Goal: Task Accomplishment & Management: Complete application form

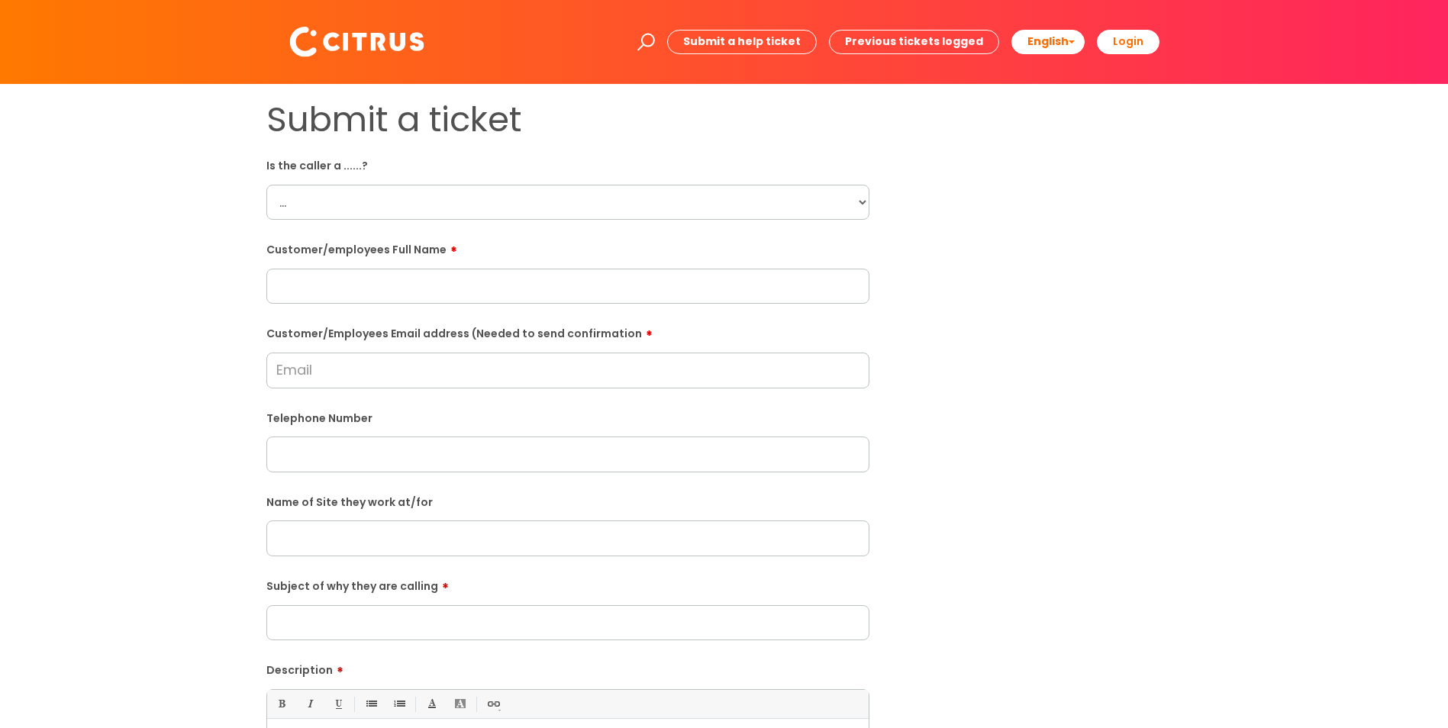
drag, startPoint x: 466, startPoint y: 179, endPoint x: 465, endPoint y: 194, distance: 15.3
click at [466, 179] on div "Is the caller a ......? ... Citrus Customer Citrus Employee Contractor Supplier" at bounding box center [567, 186] width 603 height 67
click at [465, 195] on select "... Citrus Customer Citrus Employee Contractor Supplier" at bounding box center [567, 202] width 603 height 35
select select "Citrus Employee"
click at [266, 185] on select "... Citrus Customer Citrus Employee Contractor Supplier" at bounding box center [567, 202] width 603 height 35
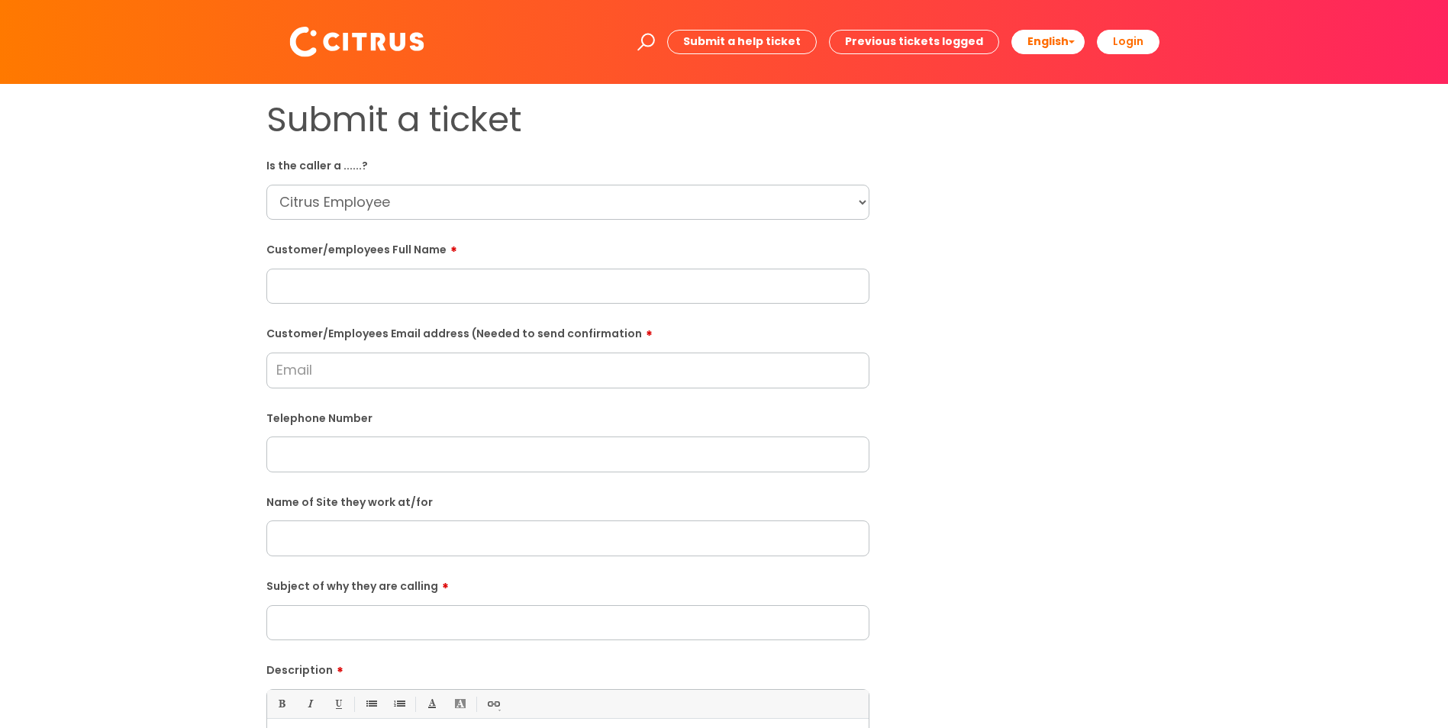
click at [388, 294] on input "text" at bounding box center [567, 286] width 603 height 35
paste input "Cecile Konate"
type input "Cecile Konate"
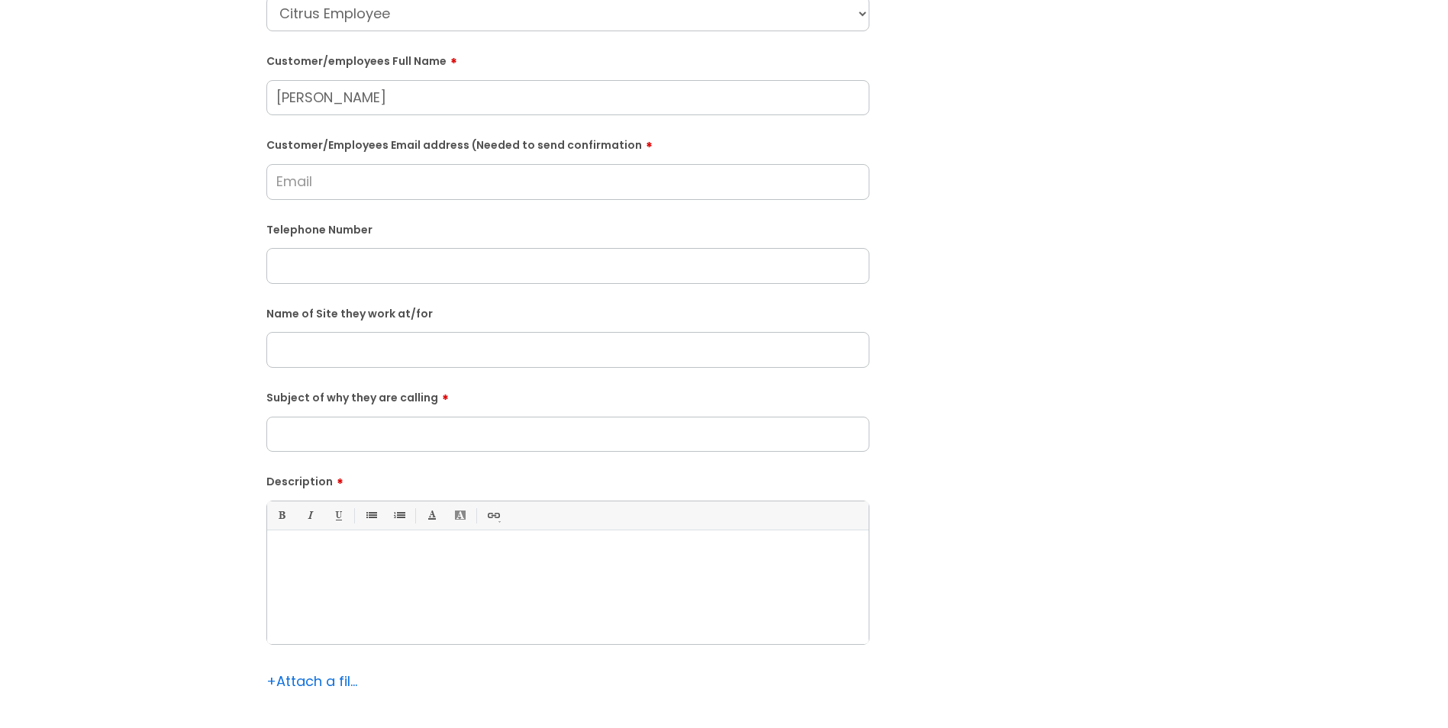
scroll to position [305, 0]
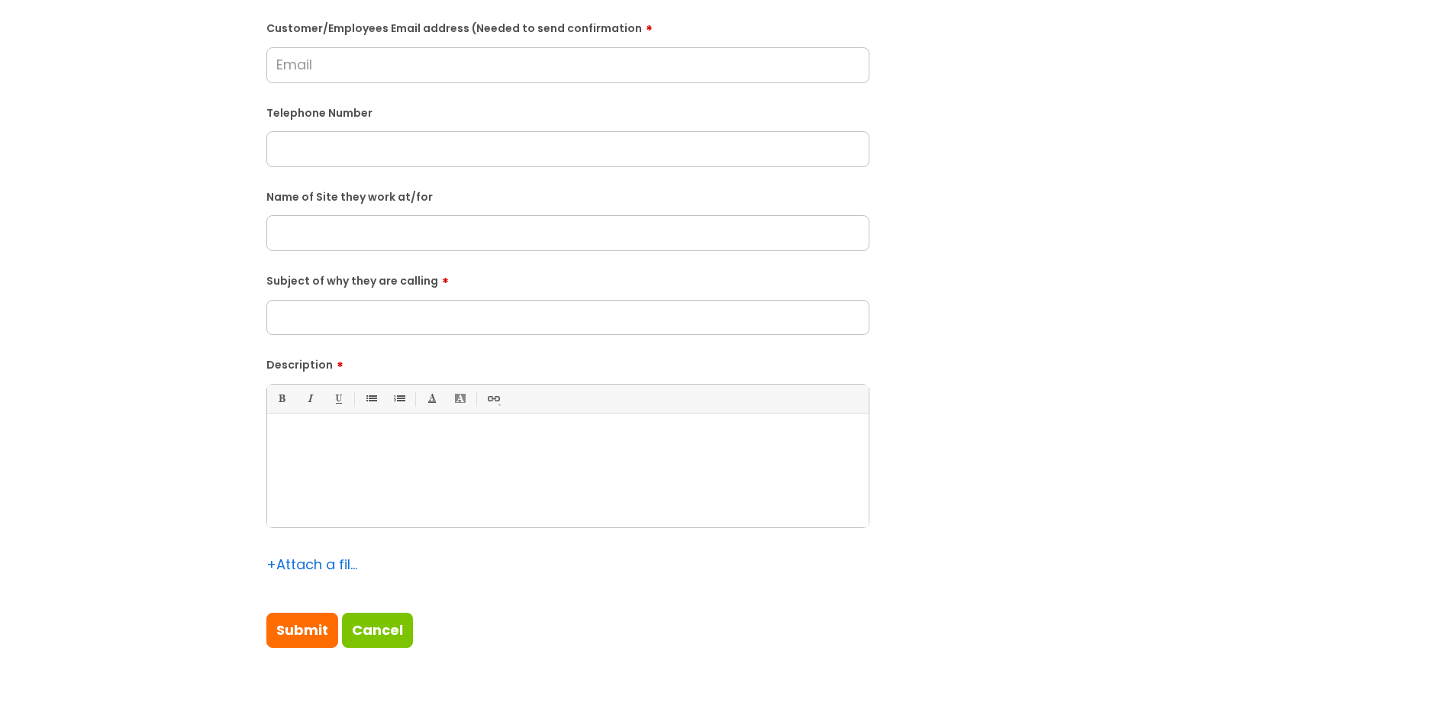
click at [498, 448] on div at bounding box center [568, 474] width 602 height 105
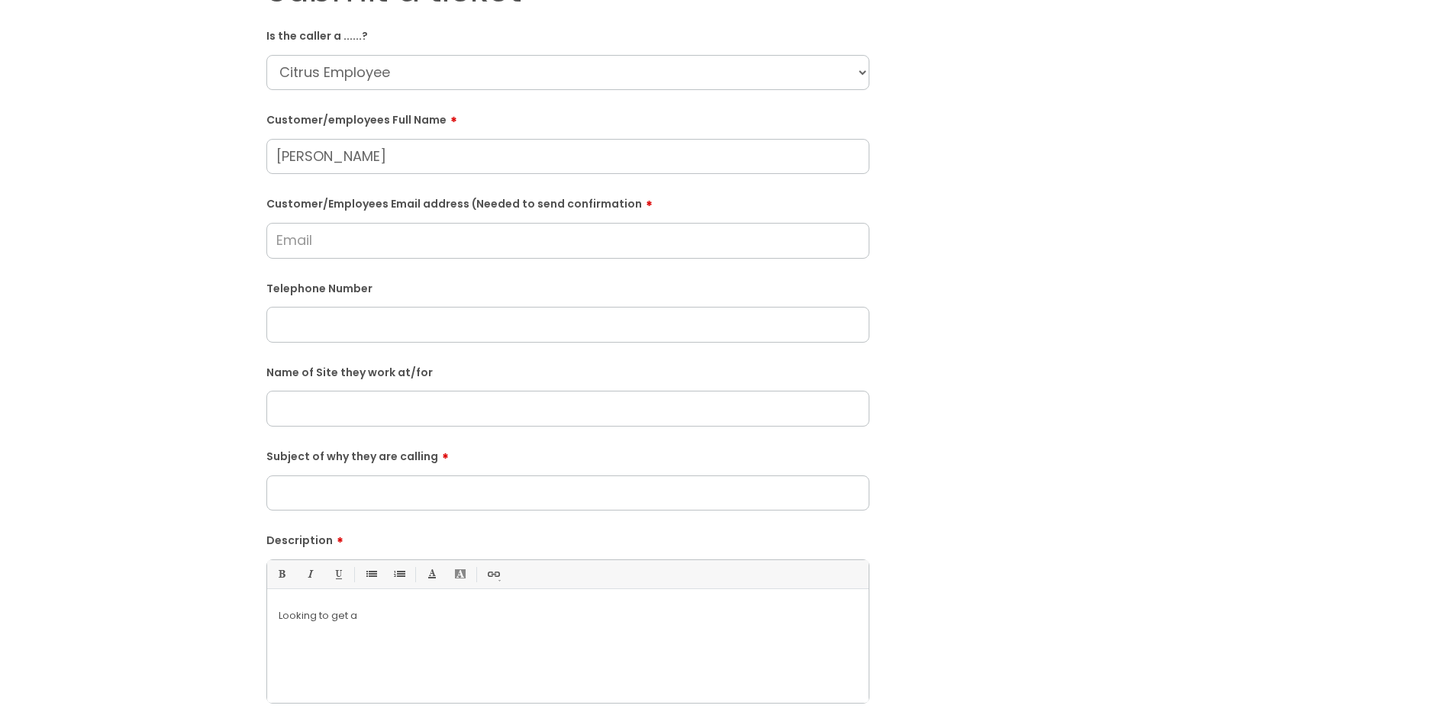
scroll to position [76, 0]
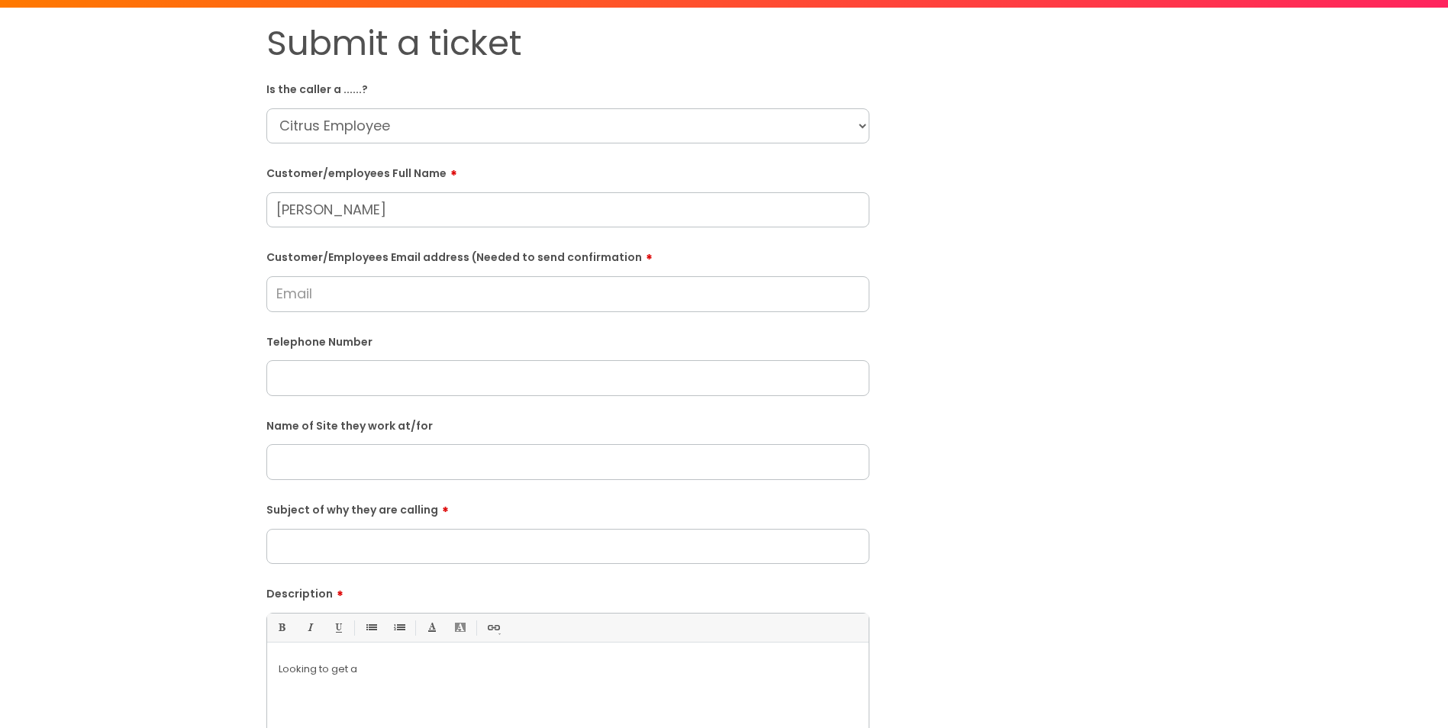
click at [431, 541] on input "Subject of why they are calling" at bounding box center [567, 546] width 603 height 35
click at [444, 234] on form "Is the caller a ......? ... Citrus Customer Citrus Employee Contractor Supplier…" at bounding box center [567, 476] width 603 height 801
click at [440, 299] on input "Customer/Employees Email address (Needed to send confirmation" at bounding box center [567, 293] width 603 height 35
click at [437, 213] on input "Cecile Konate" at bounding box center [567, 209] width 603 height 35
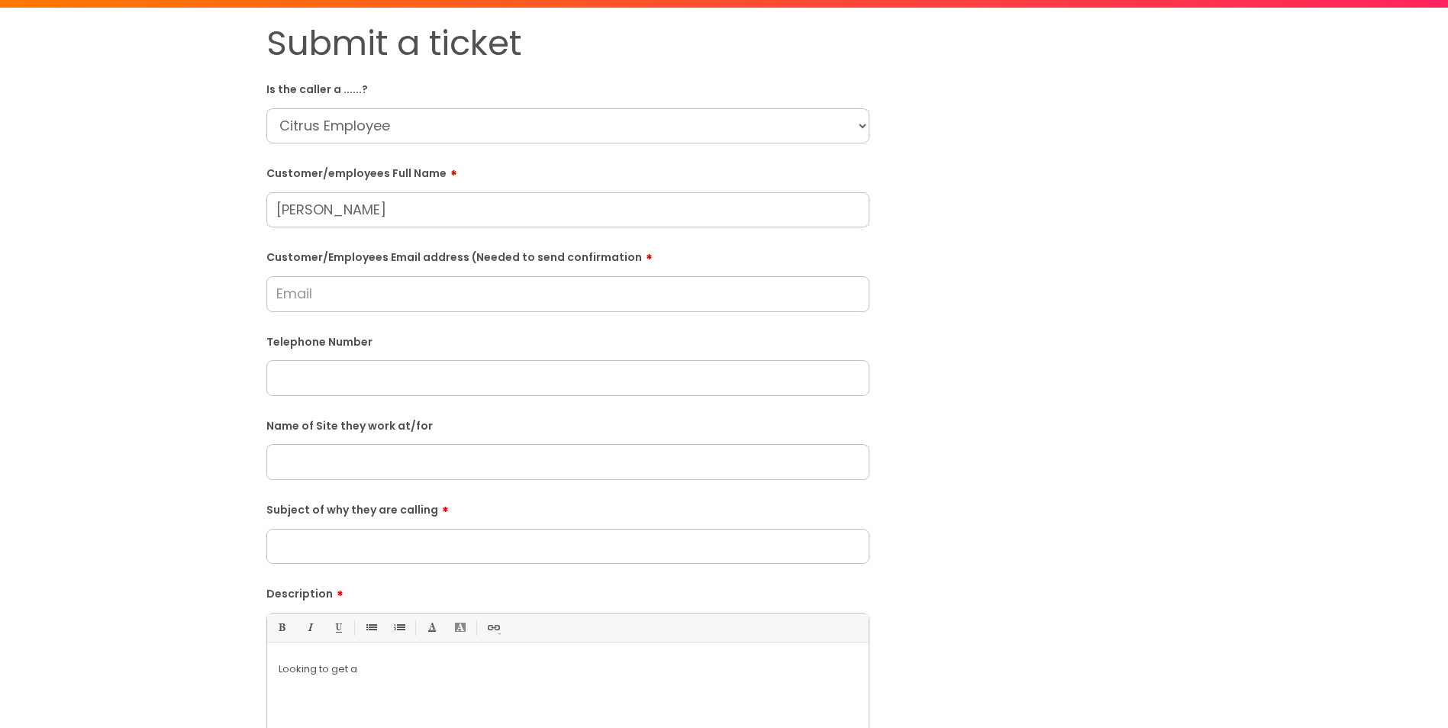
click at [437, 213] on input "Cecile Konate" at bounding box center [567, 209] width 603 height 35
click at [411, 296] on input "Customer/Employees Email address (Needed to send confirmation" at bounding box center [567, 293] width 603 height 35
type input "cecile_777@hotmail.com"
click at [1122, 356] on div "Submit a ticket Is the caller a ......? ... Citrus Customer Citrus Employee Con…" at bounding box center [724, 463] width 939 height 881
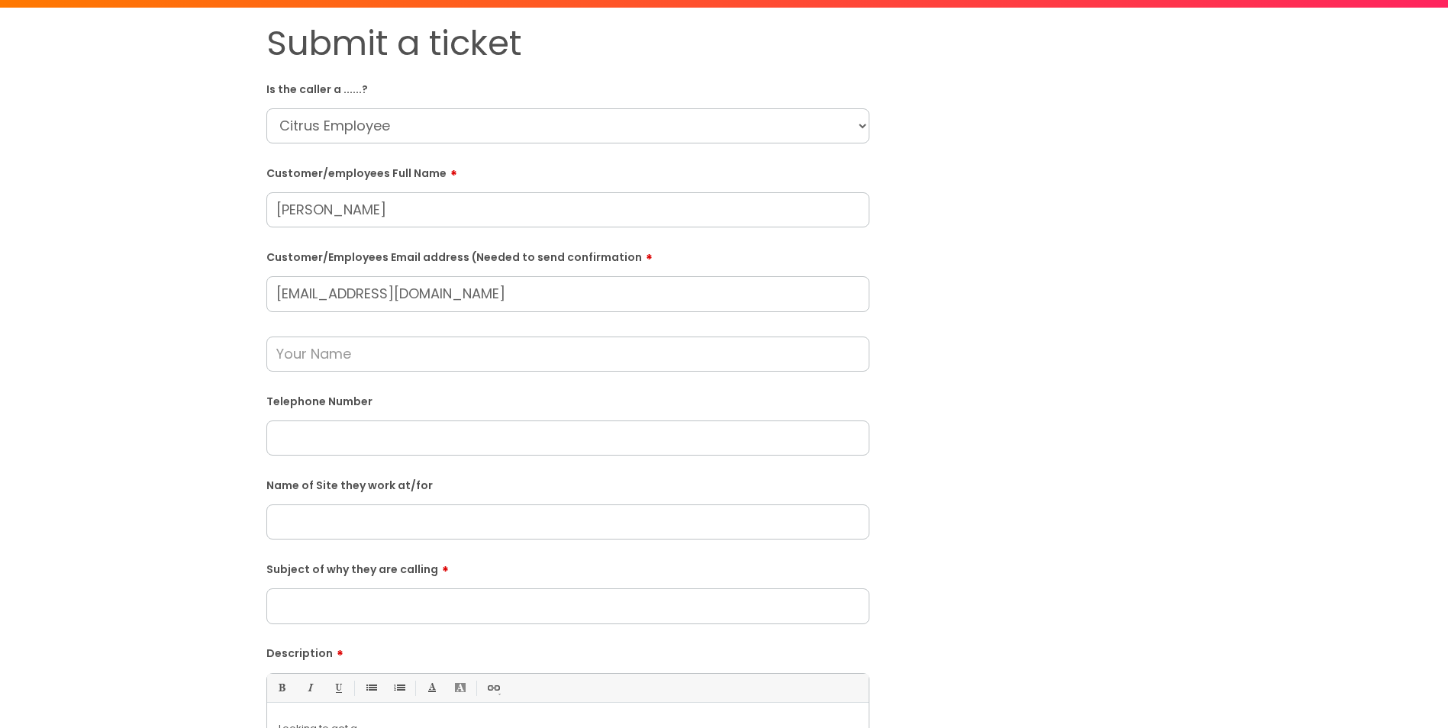
click at [476, 356] on input "text" at bounding box center [567, 354] width 603 height 35
click at [1112, 345] on div "Submit a ticket Is the caller a ......? ... Citrus Customer Citrus Employee Con…" at bounding box center [724, 492] width 939 height 939
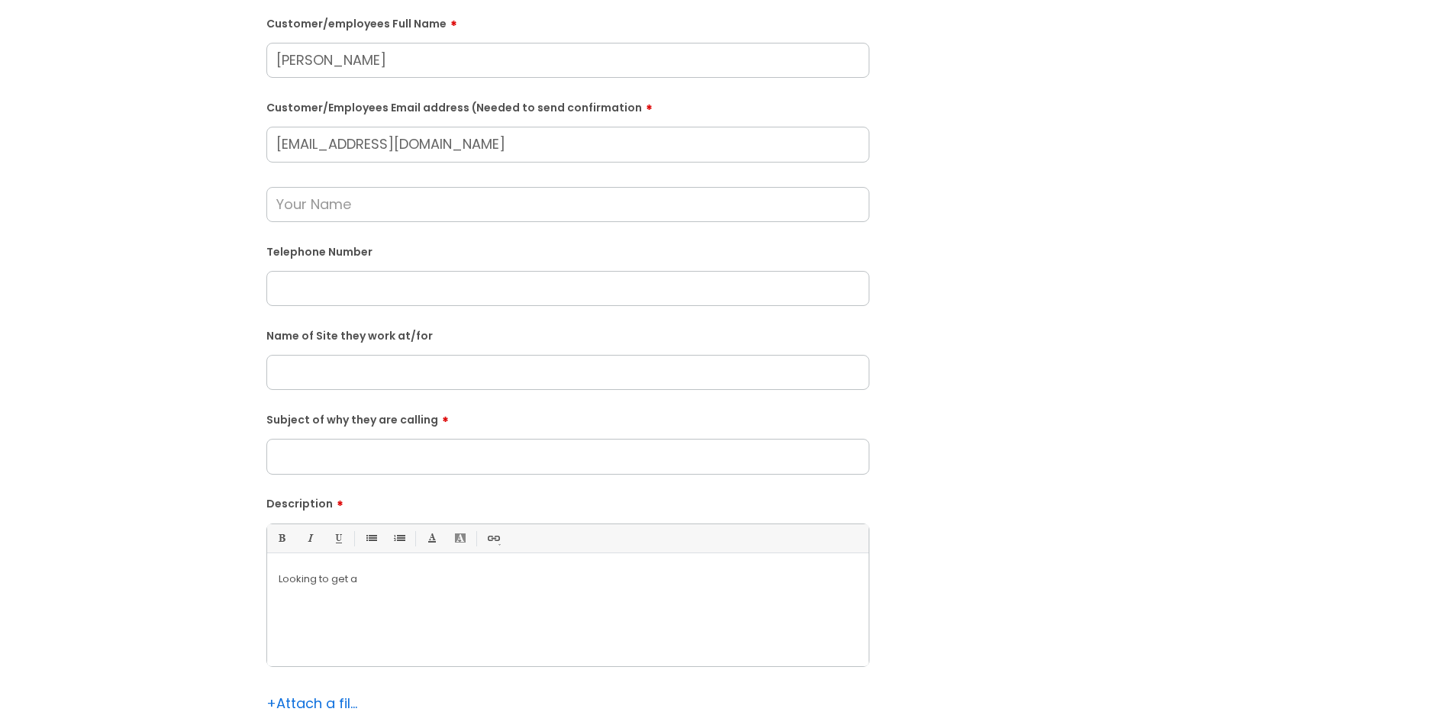
scroll to position [229, 0]
click at [480, 361] on input "text" at bounding box center [567, 369] width 603 height 35
click at [401, 585] on div "Looking to get a" at bounding box center [568, 610] width 602 height 105
click at [415, 622] on div "Looking to get a" at bounding box center [568, 610] width 602 height 105
click at [396, 586] on div "Looking to get a" at bounding box center [568, 610] width 602 height 105
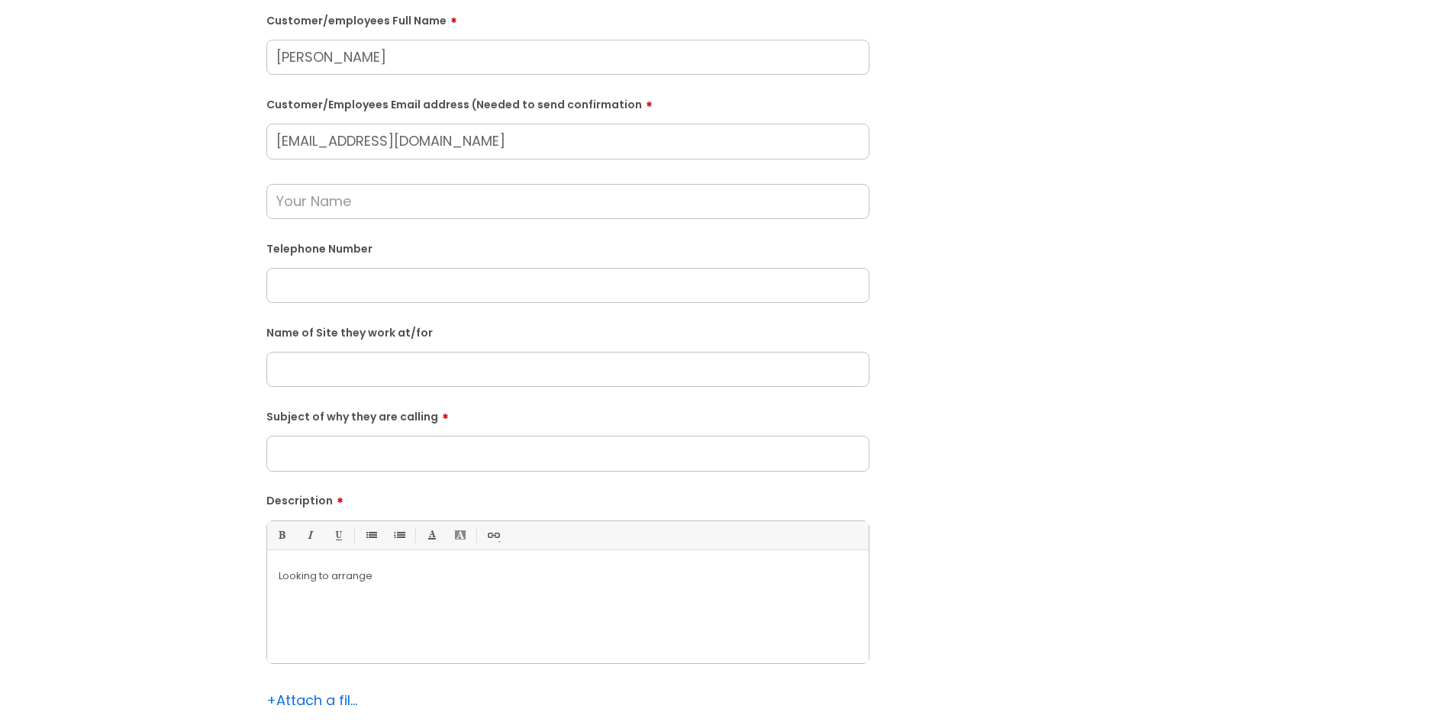
click at [433, 576] on p "Looking to arrange" at bounding box center [568, 576] width 579 height 14
paste input "07400306518"
type input "07400306518"
click at [959, 321] on div "Submit a ticket Is the caller a ......? ... Citrus Customer Citrus Employee Con…" at bounding box center [724, 339] width 939 height 939
click at [464, 466] on input "Subject of why they are calling" at bounding box center [567, 453] width 603 height 35
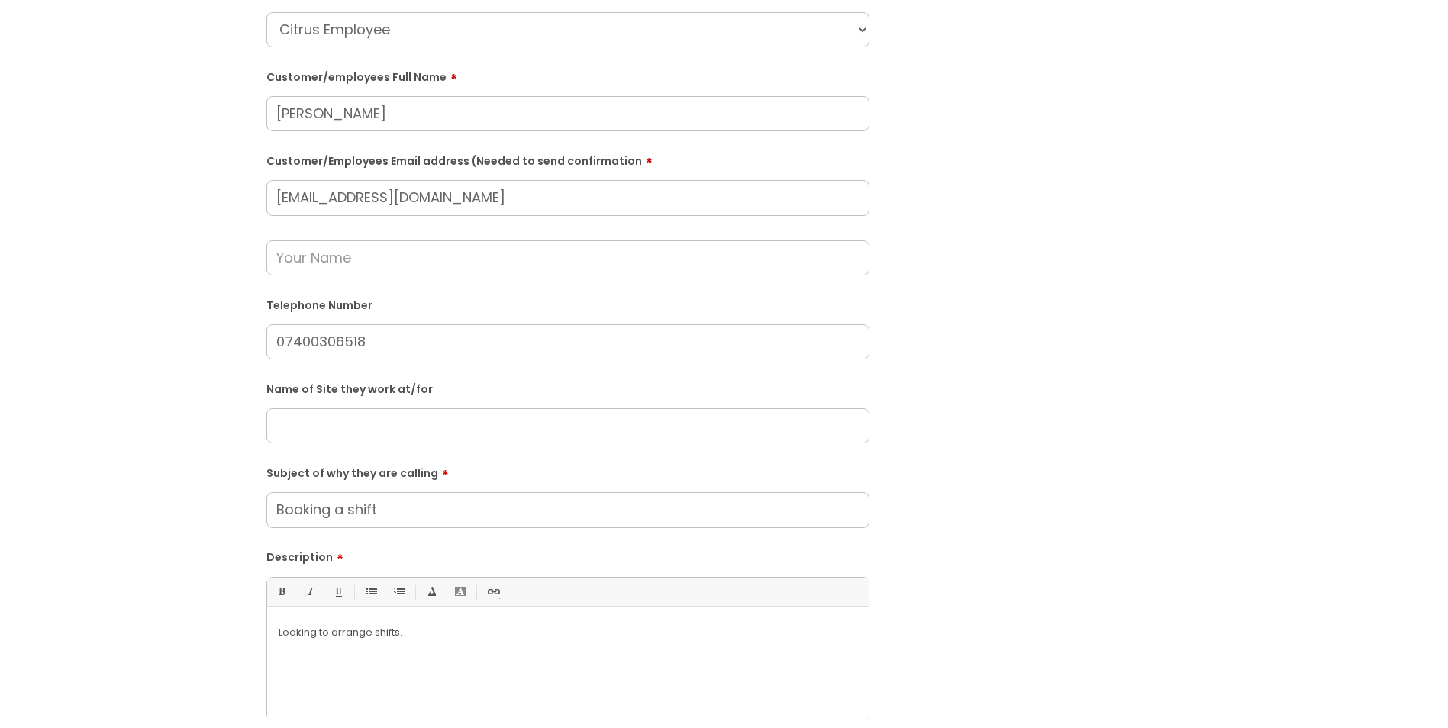
scroll to position [305, 0]
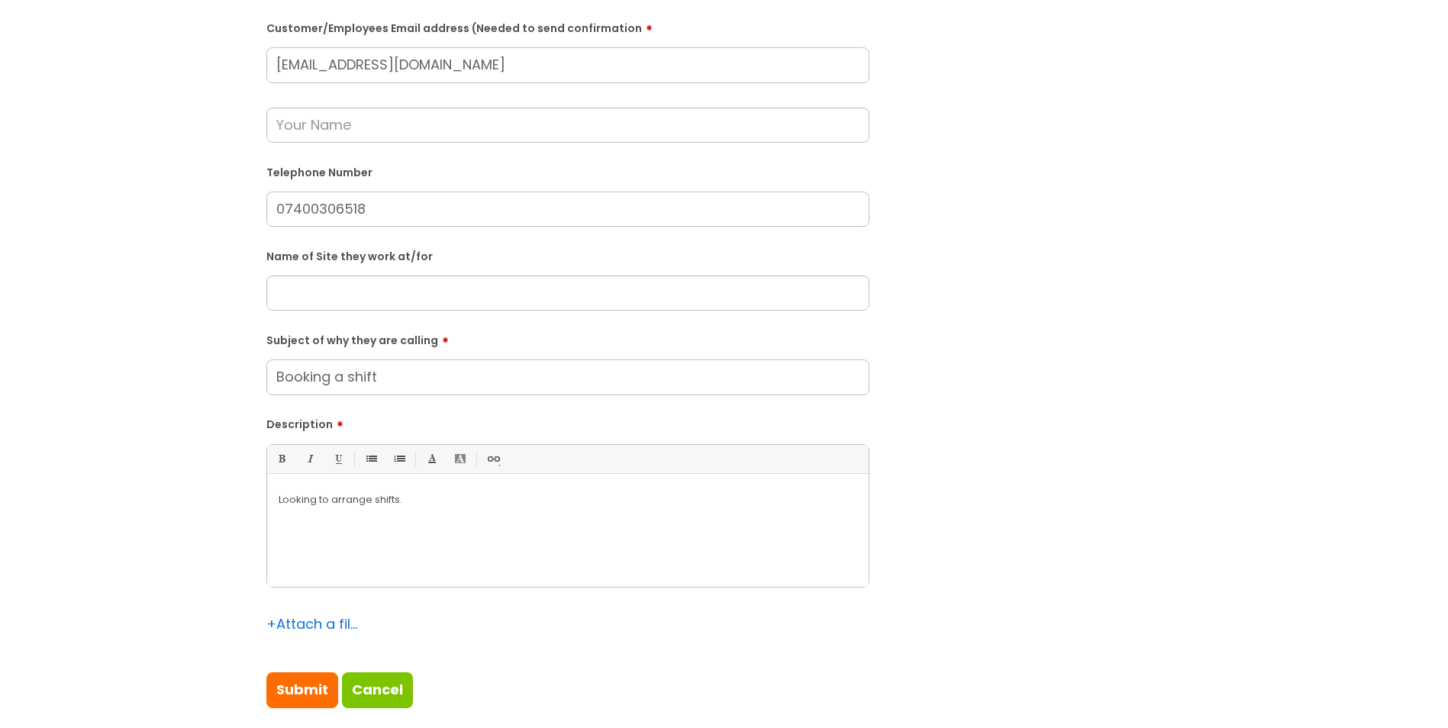
type input "Booking a shift"
click at [486, 526] on div "Looking to arrange shifts." at bounding box center [568, 534] width 602 height 105
click at [444, 504] on p "Looking to arrange shifts." at bounding box center [568, 500] width 579 height 14
click at [442, 511] on div "Looking to arrange shifts." at bounding box center [568, 534] width 602 height 105
click at [447, 490] on div "Looking to arrange shifts." at bounding box center [568, 534] width 602 height 105
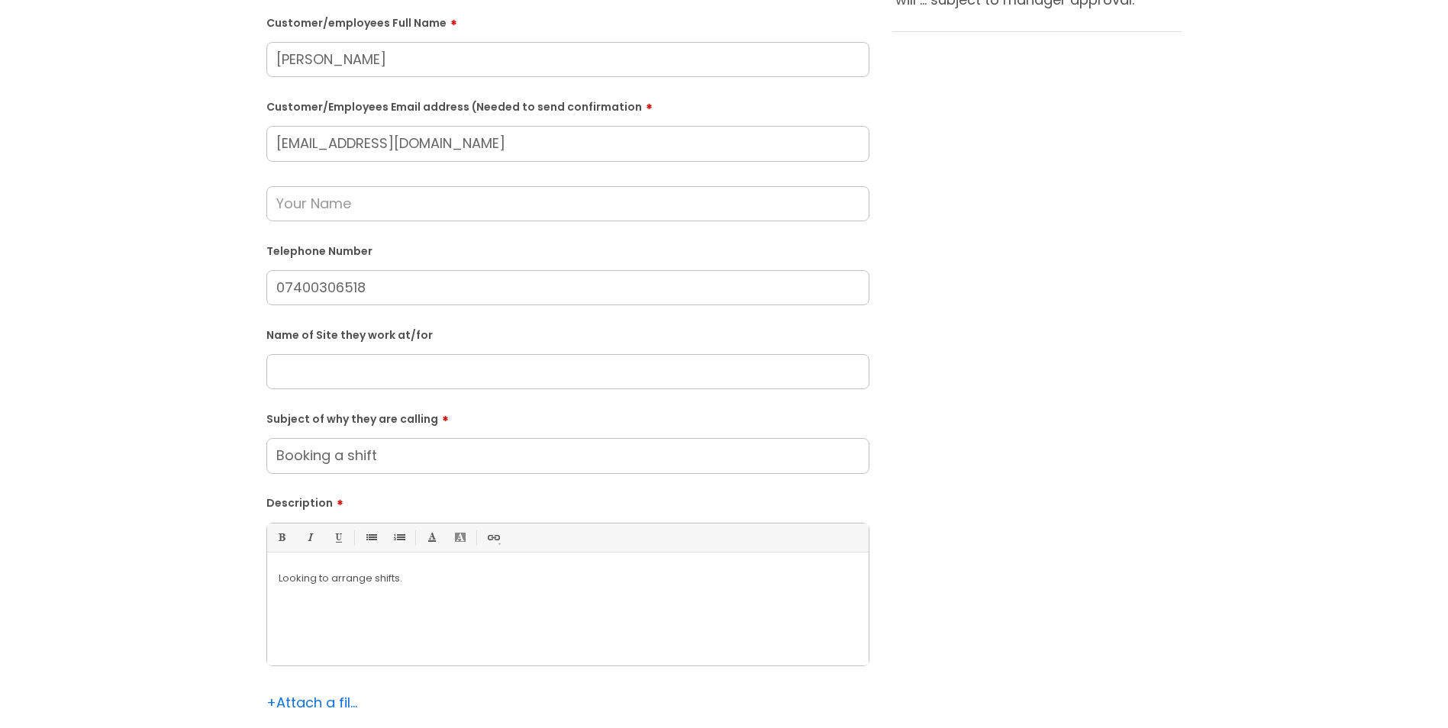
scroll to position [153, 0]
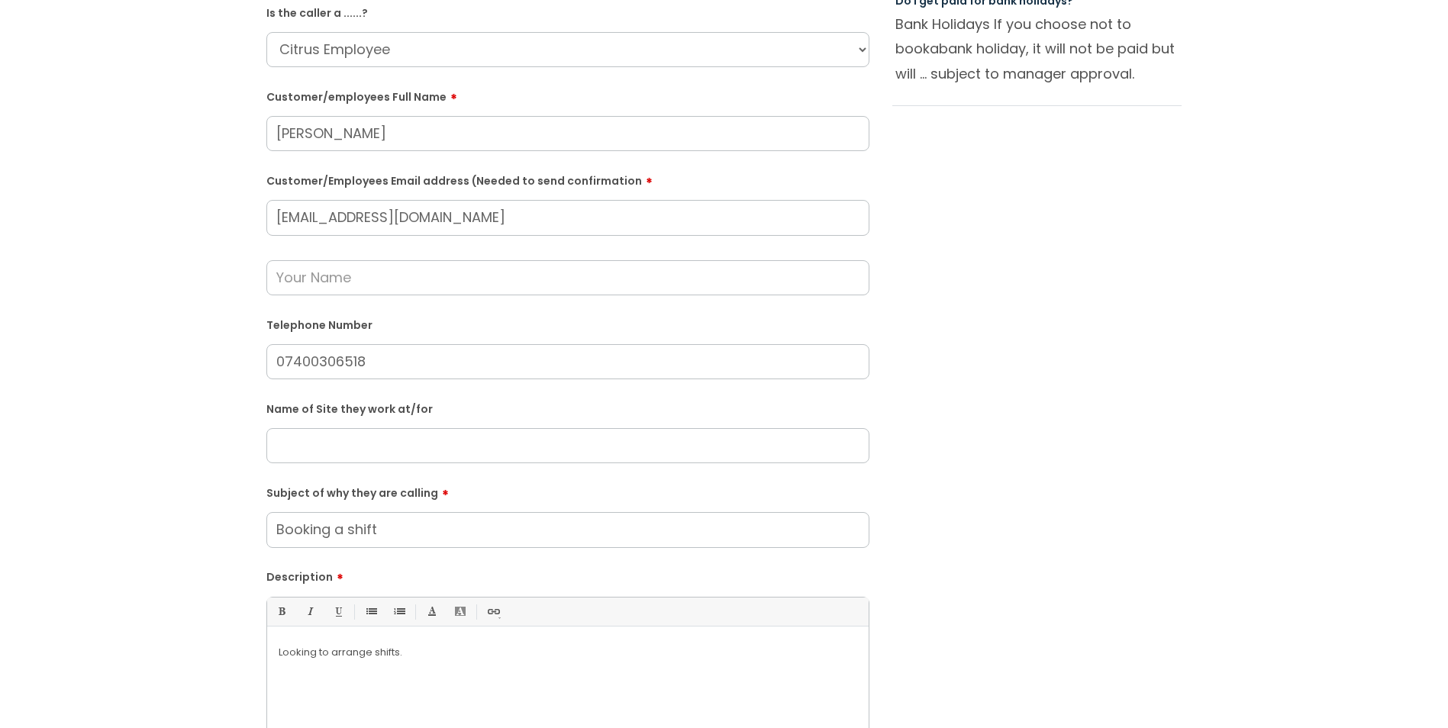
drag, startPoint x: 493, startPoint y: 218, endPoint x: 227, endPoint y: 217, distance: 265.7
click at [227, 217] on div "Submit a ticket Is the caller a ......? ... Citrus Customer Citrus Employee Con…" at bounding box center [724, 416] width 1418 height 939
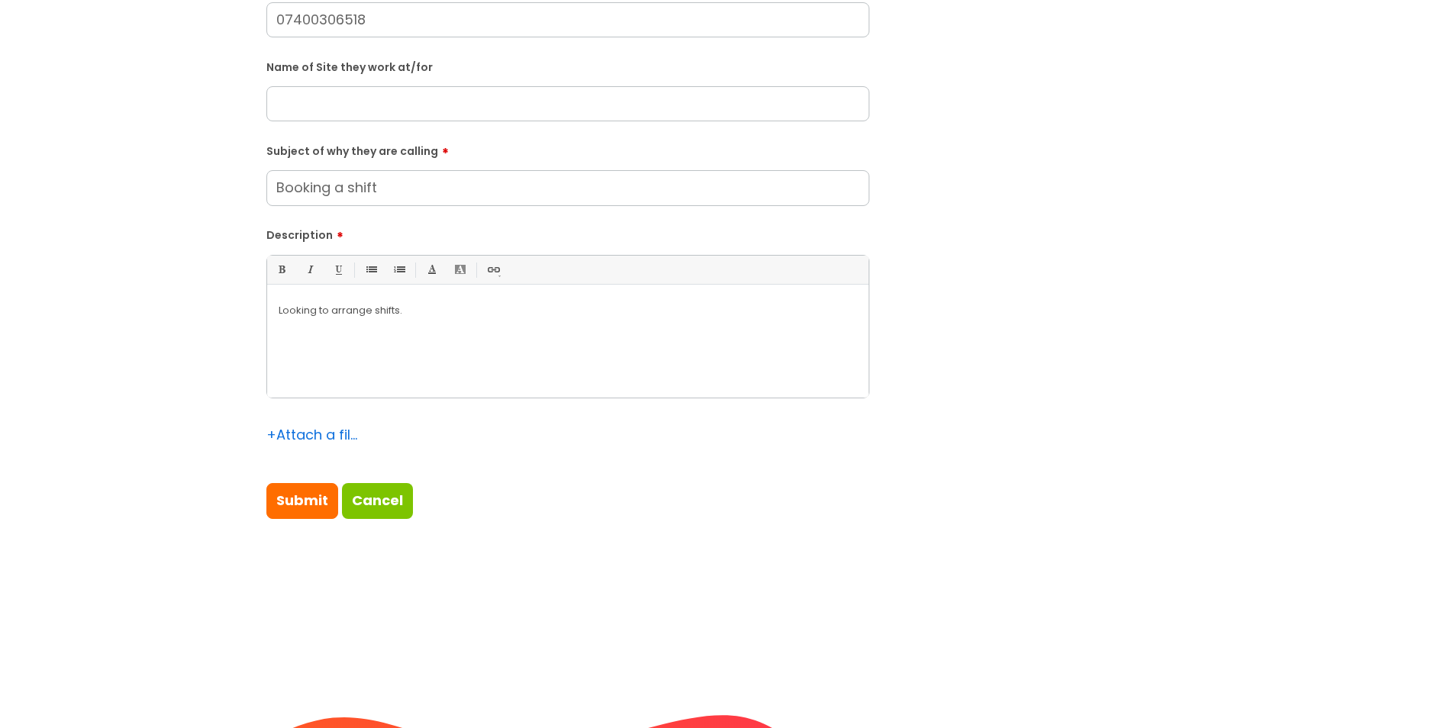
scroll to position [611, 0]
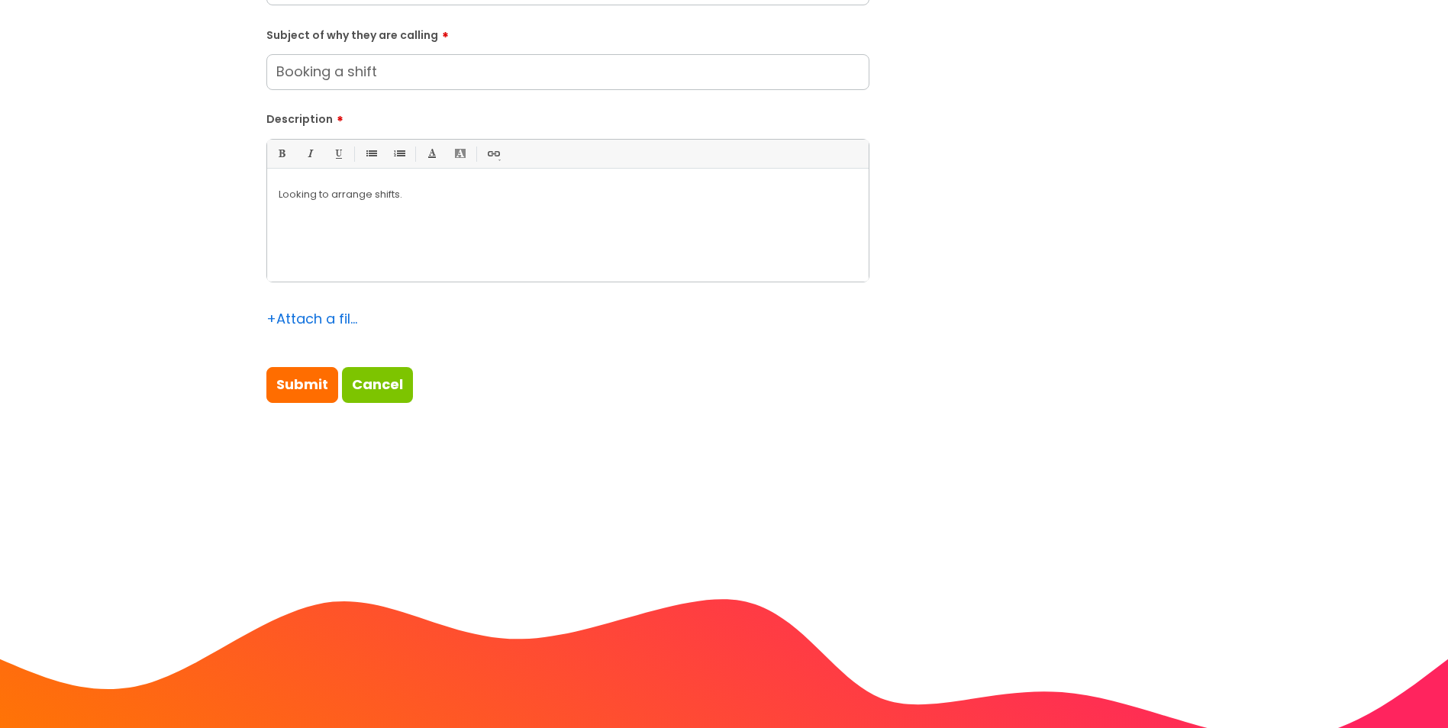
click at [289, 398] on input "Submit" at bounding box center [302, 384] width 72 height 35
type input "Please Wait..."
